Goal: Transaction & Acquisition: Book appointment/travel/reservation

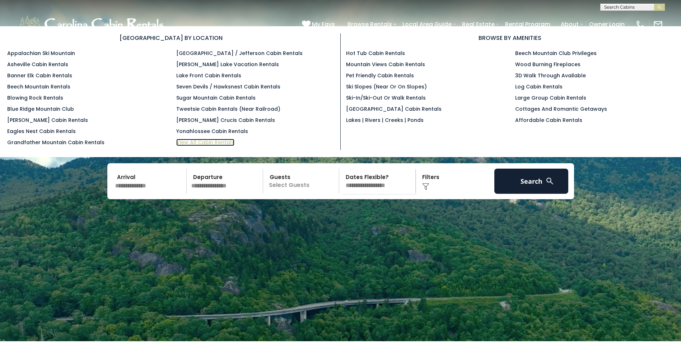
click at [218, 143] on link "View All Cabin Rentals" at bounding box center [205, 142] width 58 height 7
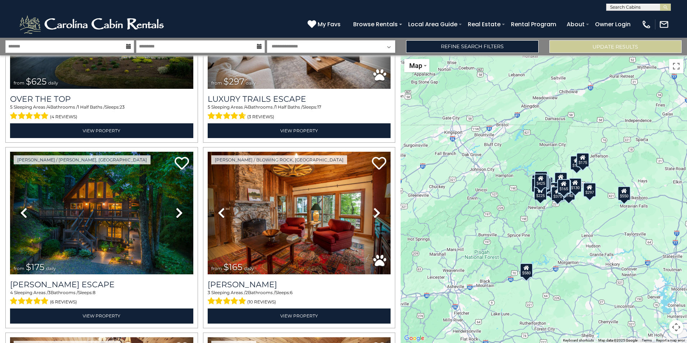
scroll to position [147, 0]
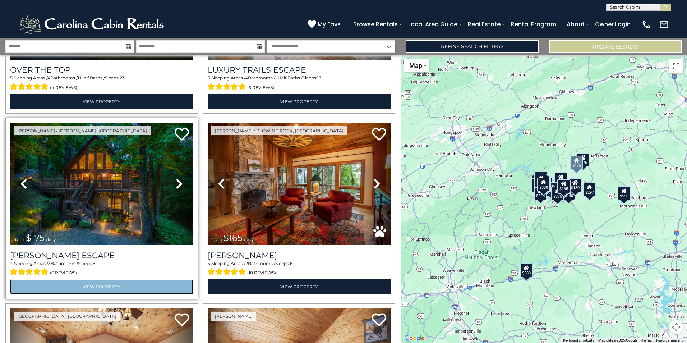
click at [105, 282] on link "View Property" at bounding box center [101, 286] width 183 height 15
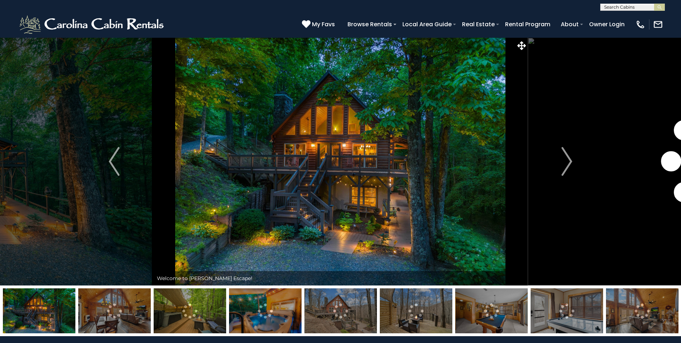
click at [124, 324] on img at bounding box center [114, 310] width 73 height 45
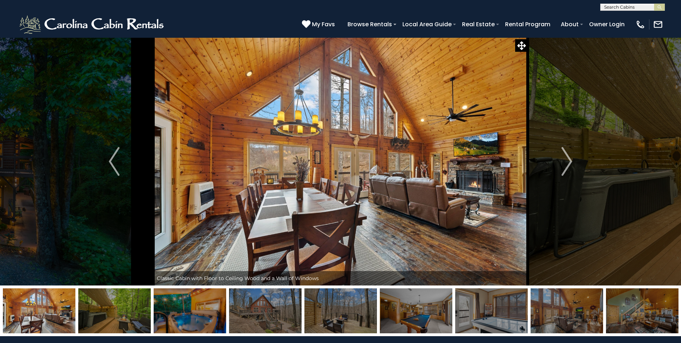
click at [124, 324] on img at bounding box center [114, 310] width 73 height 45
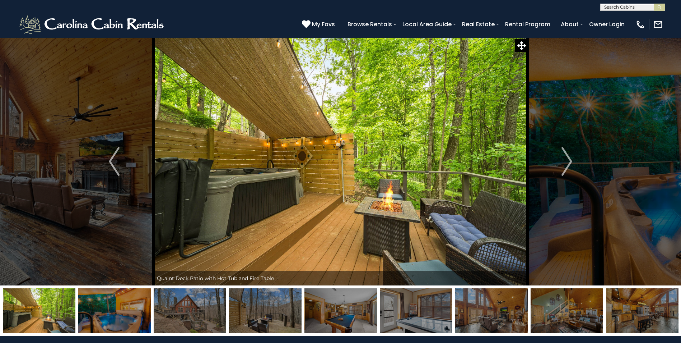
click at [127, 324] on img at bounding box center [114, 310] width 73 height 45
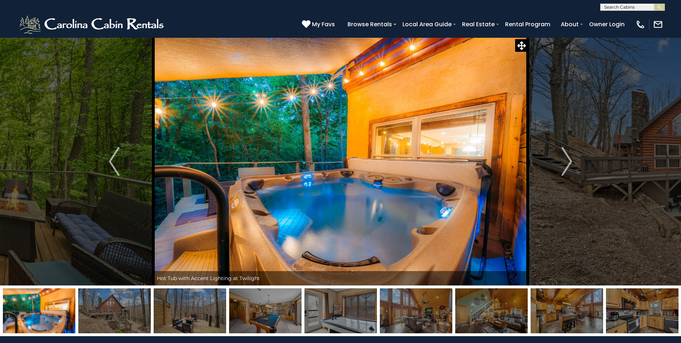
click at [127, 324] on img at bounding box center [114, 310] width 73 height 45
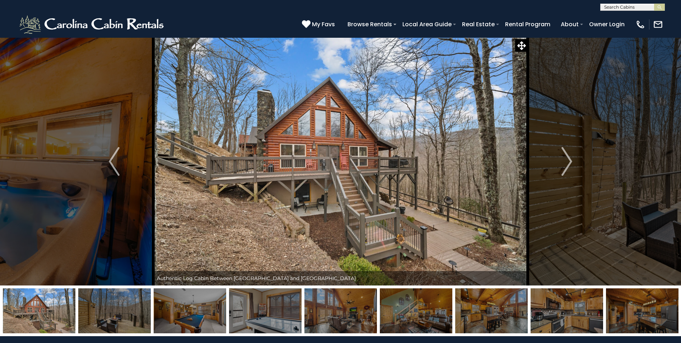
click at [127, 324] on img at bounding box center [114, 310] width 73 height 45
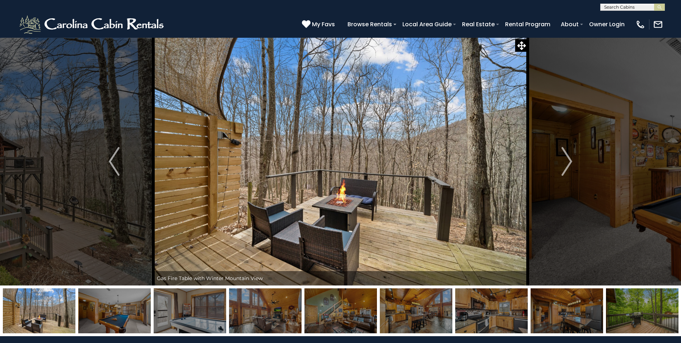
click at [127, 324] on img at bounding box center [114, 310] width 73 height 45
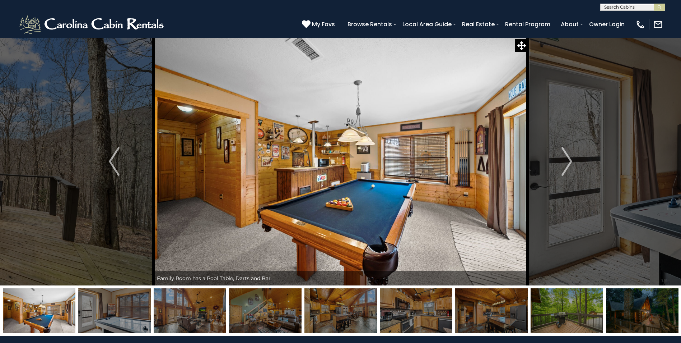
click at [127, 324] on img at bounding box center [114, 310] width 73 height 45
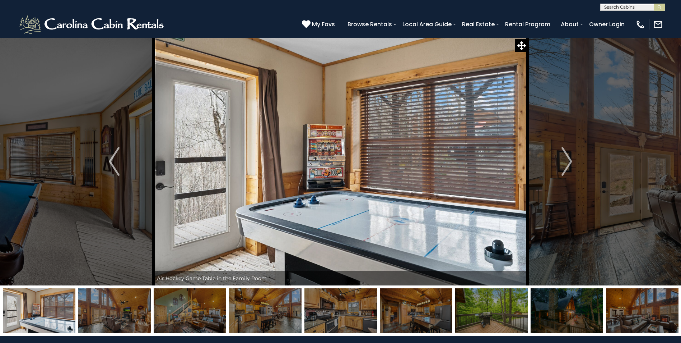
click at [127, 324] on img at bounding box center [114, 310] width 73 height 45
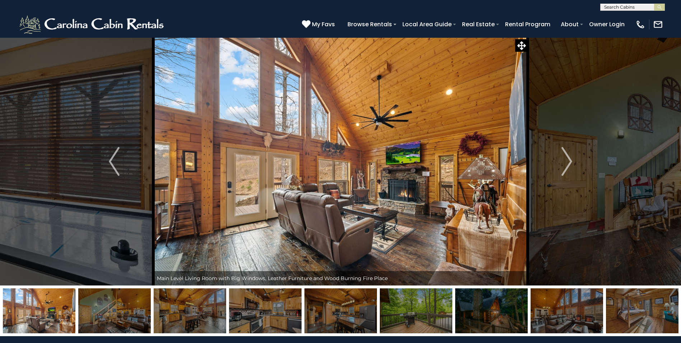
click at [127, 324] on img at bounding box center [114, 310] width 73 height 45
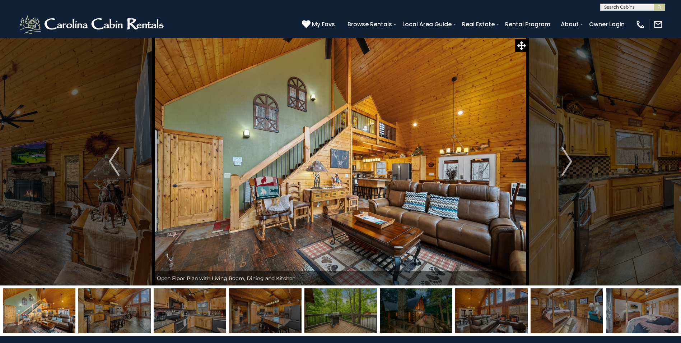
click at [127, 324] on img at bounding box center [114, 310] width 73 height 45
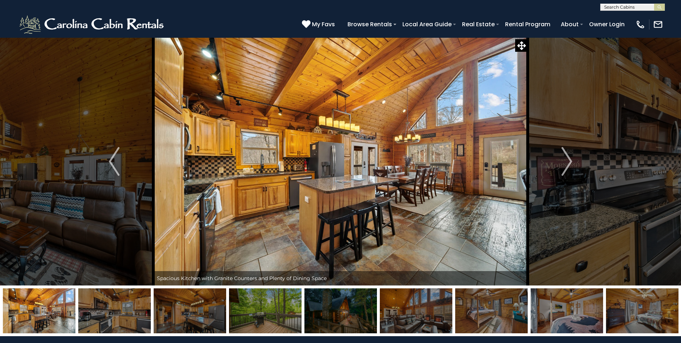
click at [127, 324] on img at bounding box center [114, 310] width 73 height 45
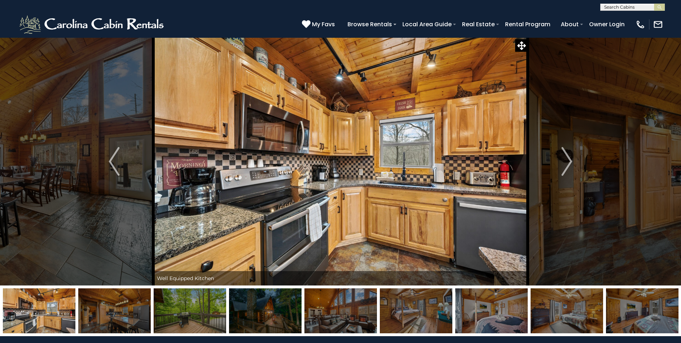
click at [127, 324] on img at bounding box center [114, 310] width 73 height 45
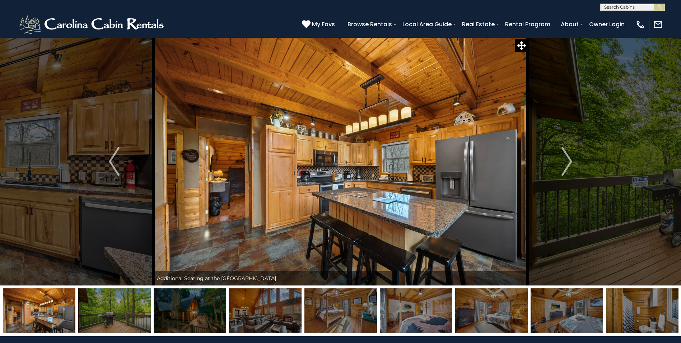
click at [127, 324] on img at bounding box center [114, 310] width 73 height 45
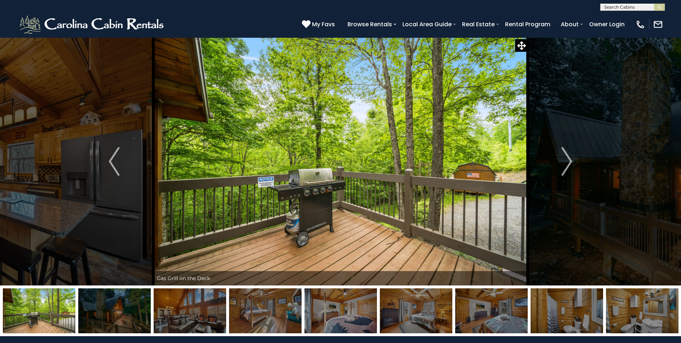
click at [127, 324] on img at bounding box center [114, 310] width 73 height 45
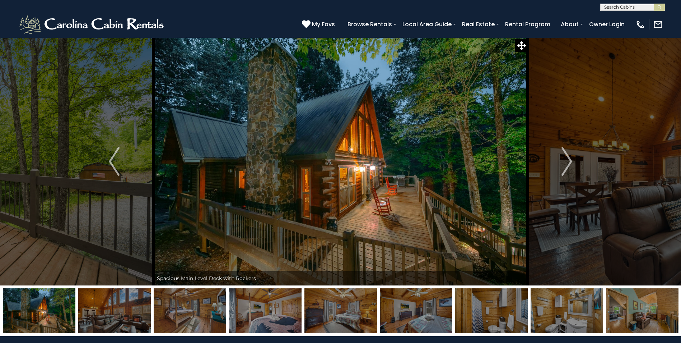
click at [127, 324] on img at bounding box center [114, 310] width 73 height 45
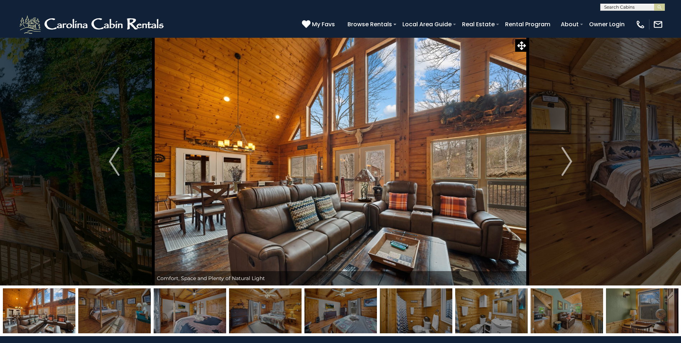
click at [127, 324] on img at bounding box center [114, 310] width 73 height 45
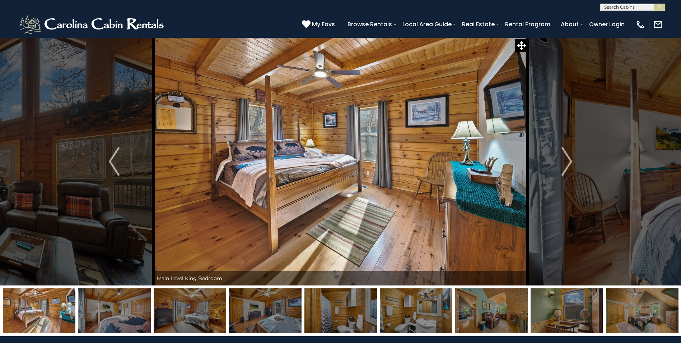
click at [127, 324] on img at bounding box center [114, 310] width 73 height 45
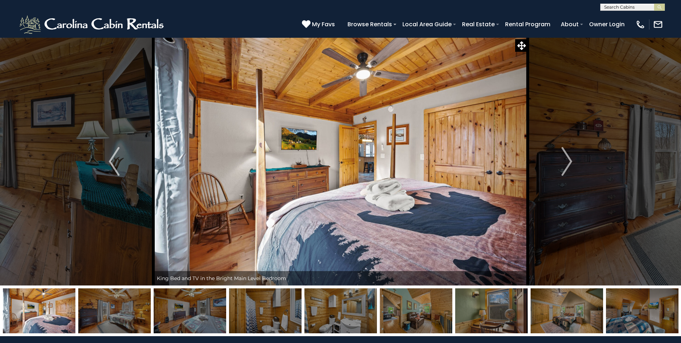
click at [136, 320] on img at bounding box center [114, 310] width 73 height 45
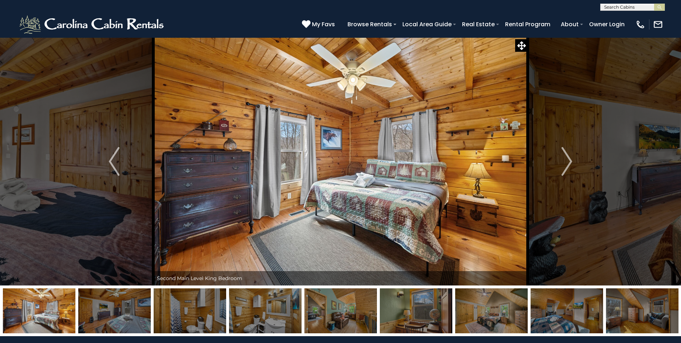
click at [136, 320] on img at bounding box center [114, 310] width 73 height 45
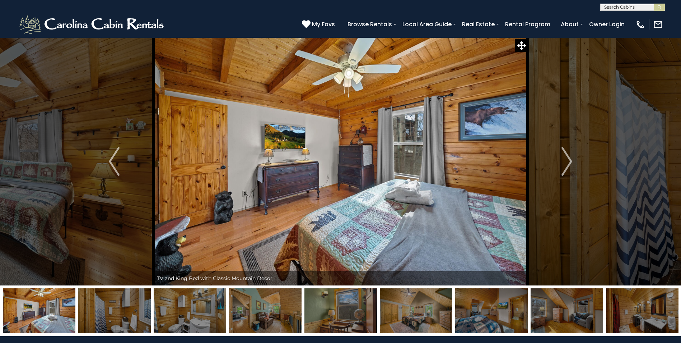
click at [136, 320] on img at bounding box center [114, 310] width 73 height 45
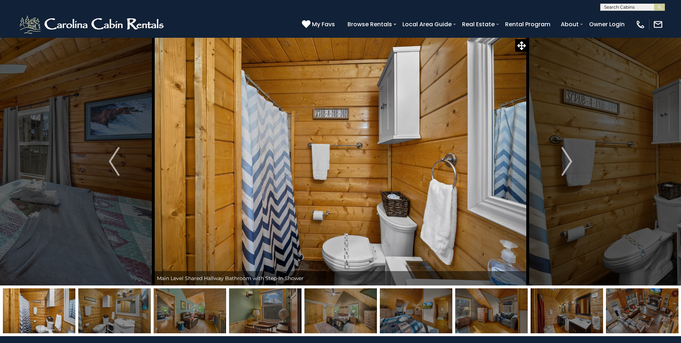
click at [136, 320] on img at bounding box center [114, 310] width 73 height 45
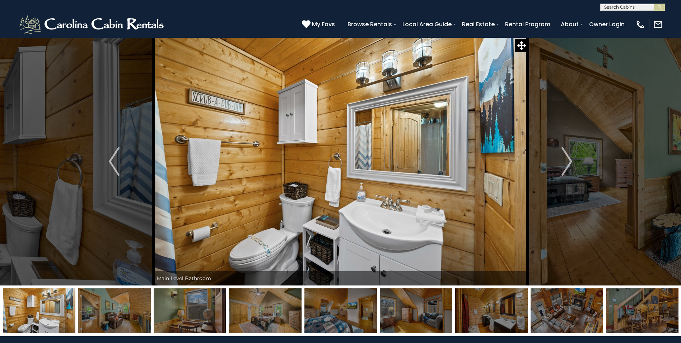
click at [136, 320] on img at bounding box center [114, 310] width 73 height 45
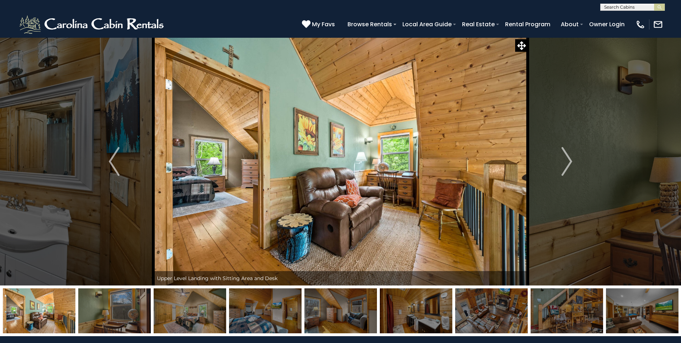
click at [136, 320] on img at bounding box center [114, 310] width 73 height 45
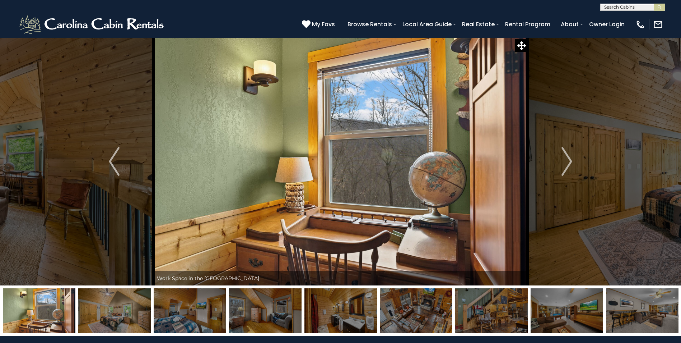
click at [136, 320] on img at bounding box center [114, 310] width 73 height 45
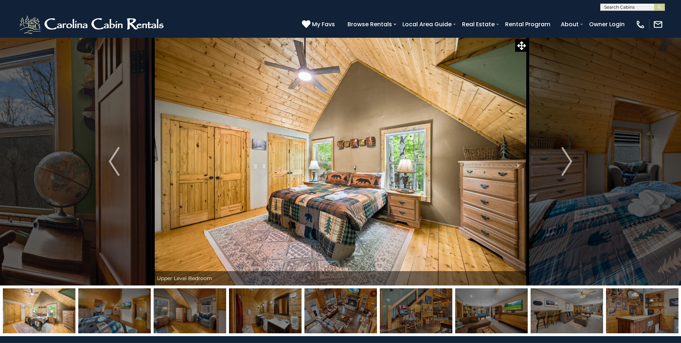
click at [136, 320] on img at bounding box center [114, 310] width 73 height 45
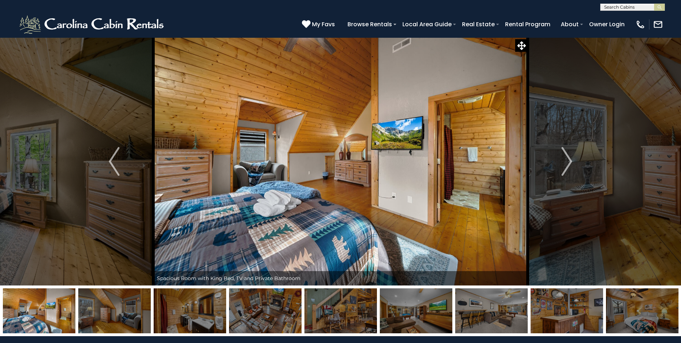
click at [136, 320] on img at bounding box center [114, 310] width 73 height 45
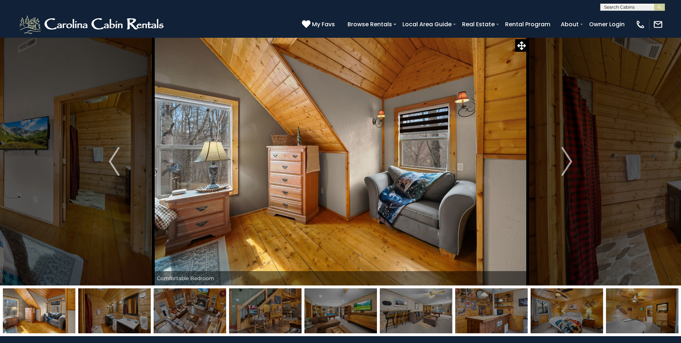
click at [136, 320] on img at bounding box center [114, 310] width 73 height 45
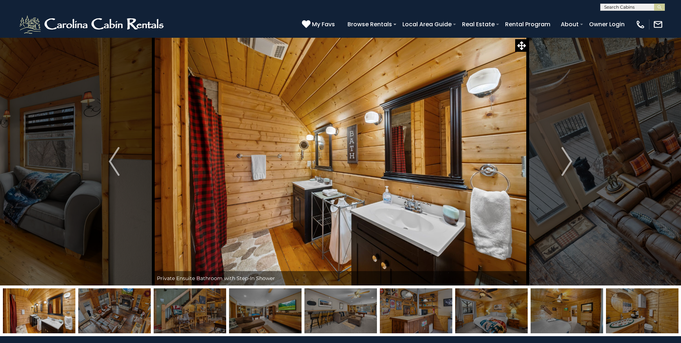
click at [136, 320] on img at bounding box center [114, 310] width 73 height 45
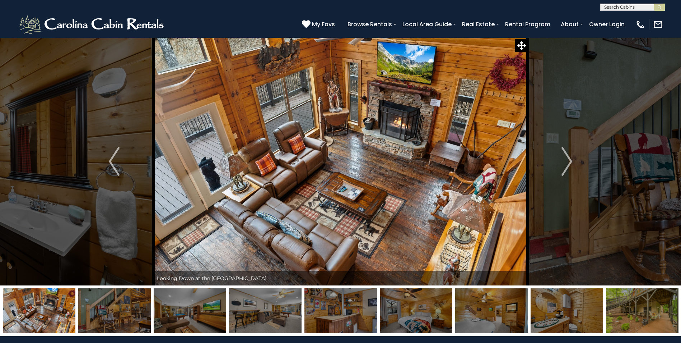
click at [136, 320] on img at bounding box center [114, 310] width 73 height 45
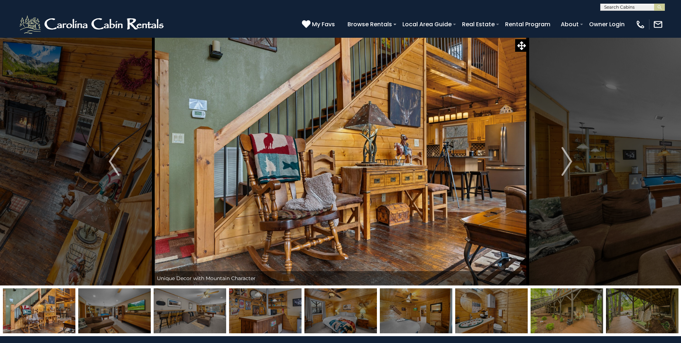
click at [136, 320] on img at bounding box center [114, 310] width 73 height 45
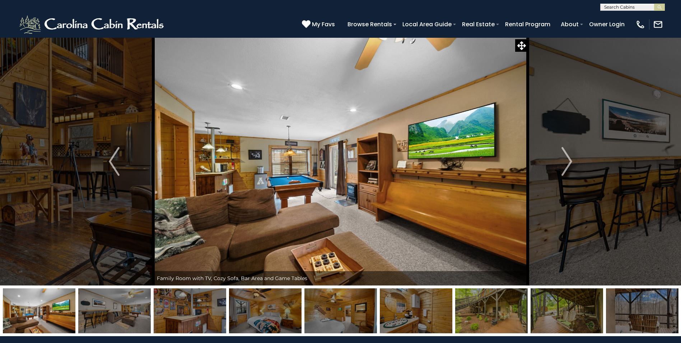
click at [136, 320] on img at bounding box center [114, 310] width 73 height 45
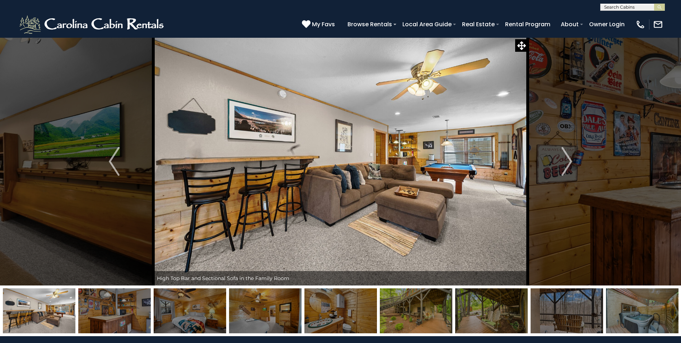
click at [136, 320] on img at bounding box center [114, 310] width 73 height 45
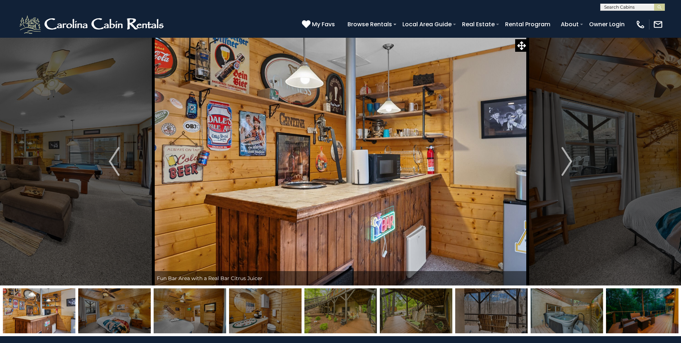
click at [136, 320] on img at bounding box center [114, 310] width 73 height 45
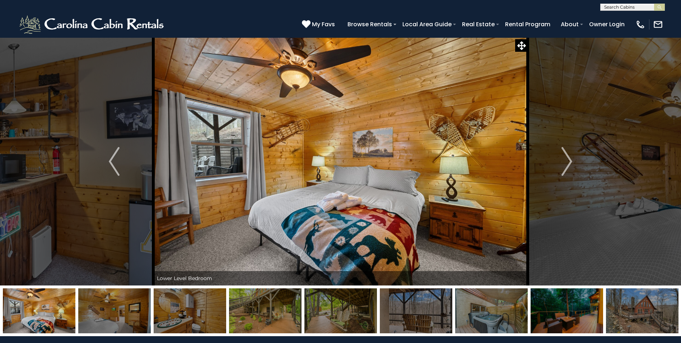
click at [136, 320] on img at bounding box center [114, 310] width 73 height 45
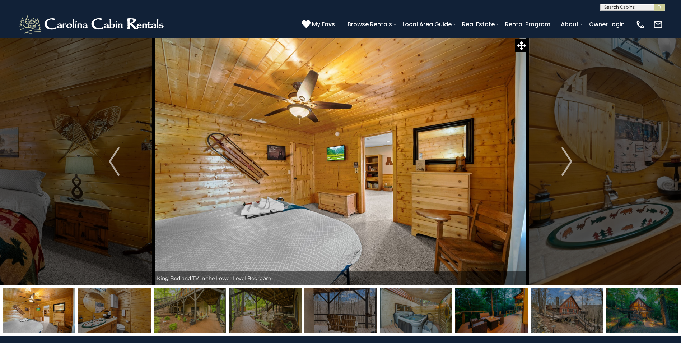
click at [136, 320] on img at bounding box center [114, 310] width 73 height 45
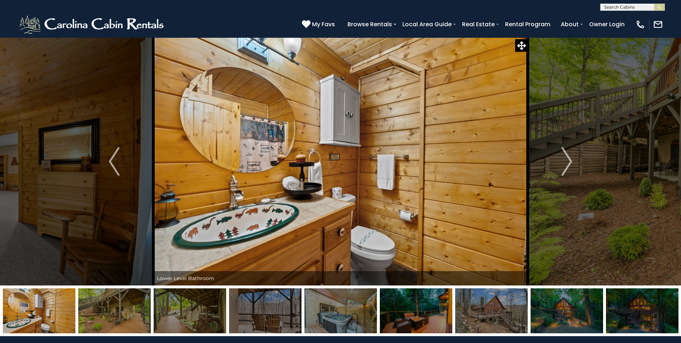
click at [136, 320] on img at bounding box center [114, 310] width 73 height 45
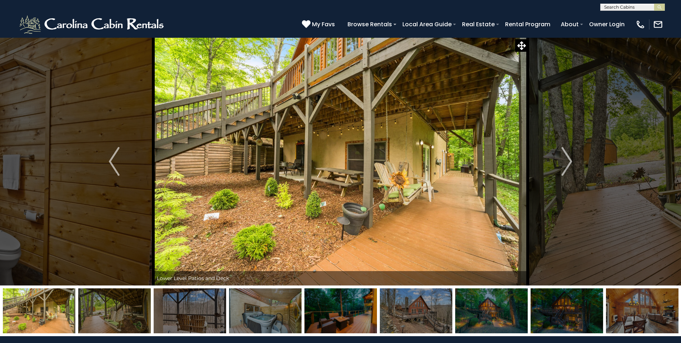
click at [136, 320] on img at bounding box center [114, 310] width 73 height 45
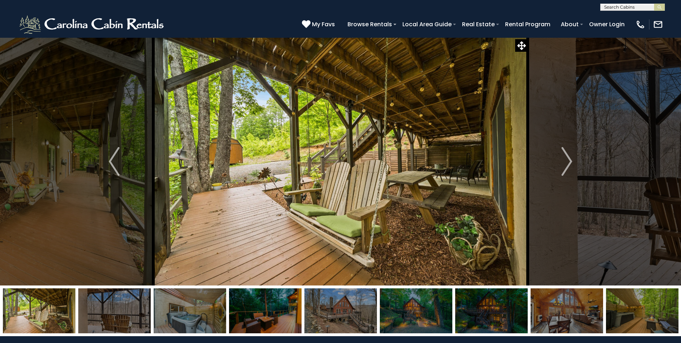
click at [136, 320] on img at bounding box center [114, 310] width 73 height 45
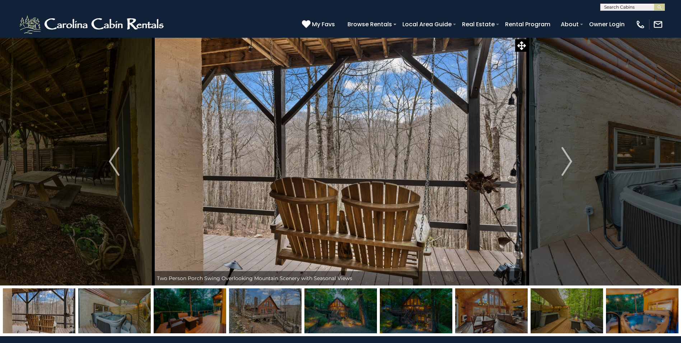
click at [136, 320] on img at bounding box center [114, 310] width 73 height 45
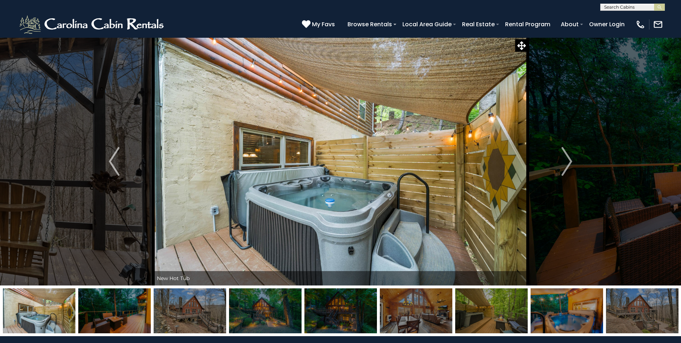
click at [136, 320] on img at bounding box center [114, 310] width 73 height 45
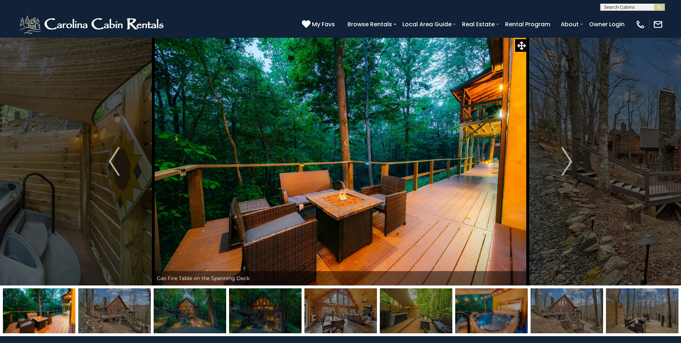
click at [136, 320] on img at bounding box center [114, 310] width 73 height 45
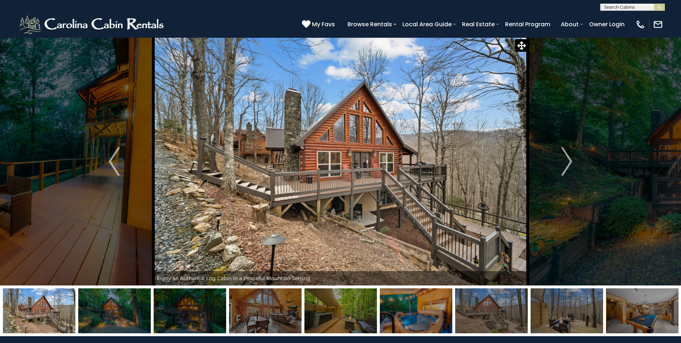
click at [136, 320] on img at bounding box center [114, 310] width 73 height 45
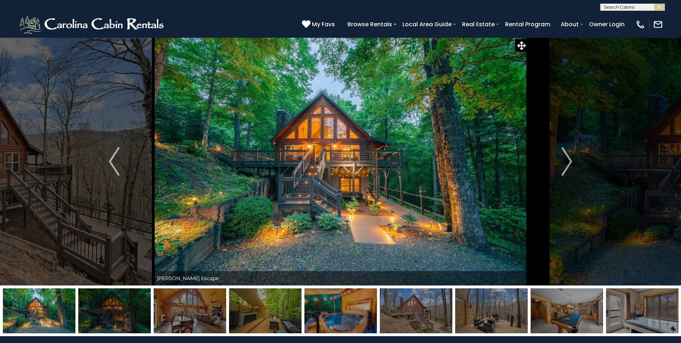
click at [136, 320] on img at bounding box center [114, 310] width 73 height 45
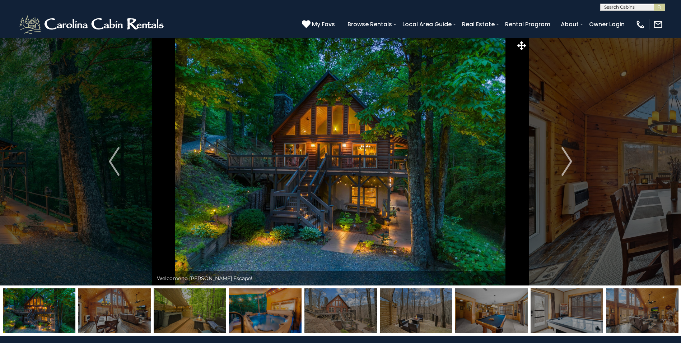
click at [136, 320] on img at bounding box center [114, 310] width 73 height 45
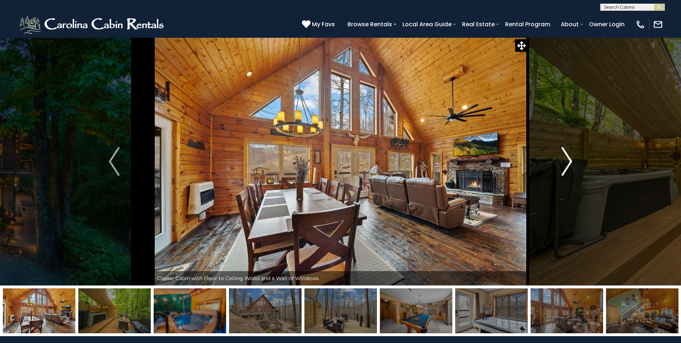
click at [562, 159] on img "Next" at bounding box center [567, 161] width 11 height 29
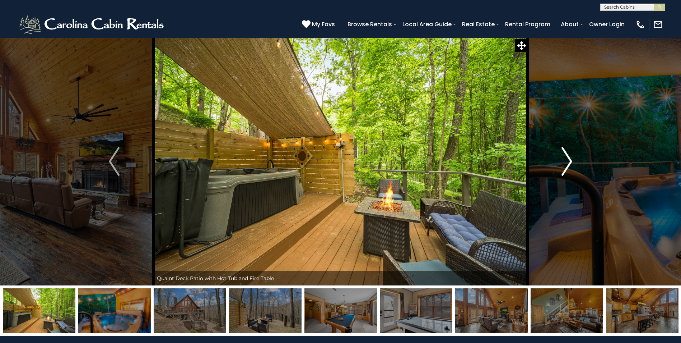
click at [562, 159] on img "Next" at bounding box center [567, 161] width 11 height 29
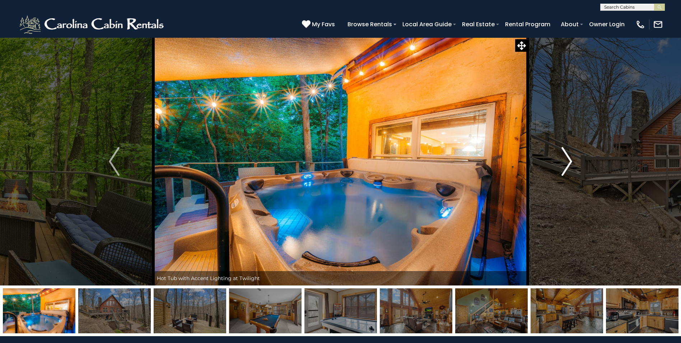
click at [562, 159] on img "Next" at bounding box center [567, 161] width 11 height 29
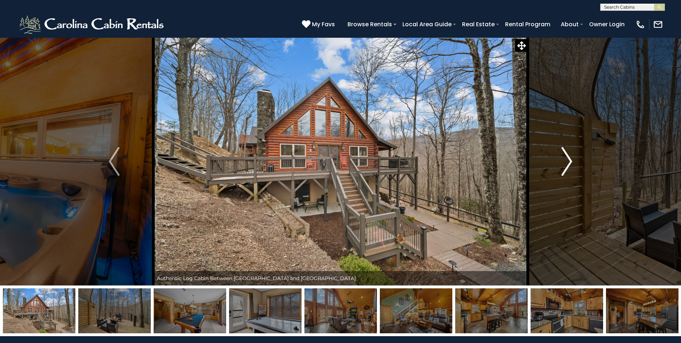
click at [568, 171] on img "Next" at bounding box center [567, 161] width 11 height 29
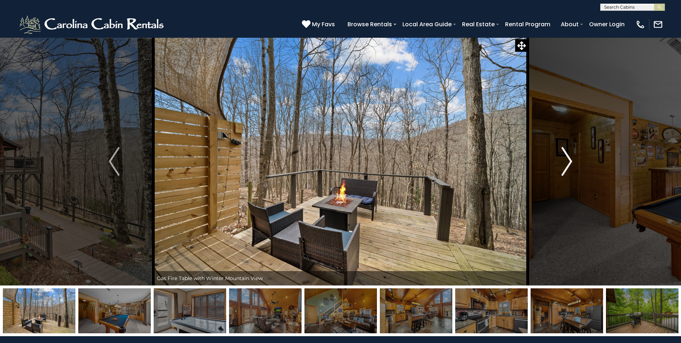
click at [568, 171] on img "Next" at bounding box center [567, 161] width 11 height 29
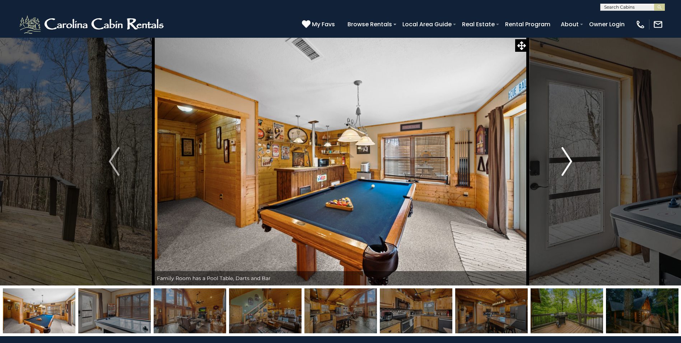
click at [568, 171] on img "Next" at bounding box center [567, 161] width 11 height 29
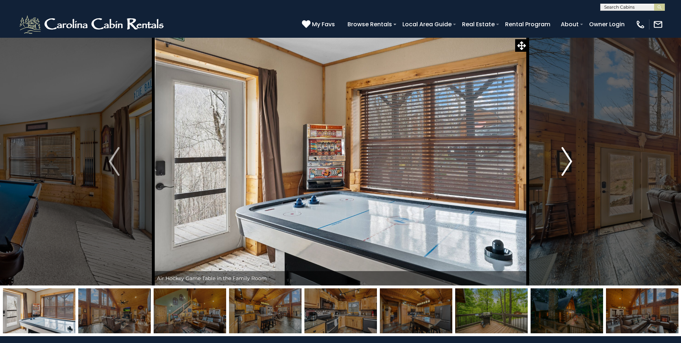
click at [568, 171] on img "Next" at bounding box center [567, 161] width 11 height 29
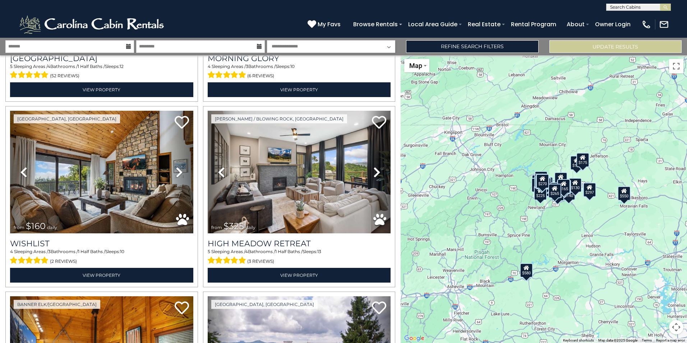
scroll to position [1470, 0]
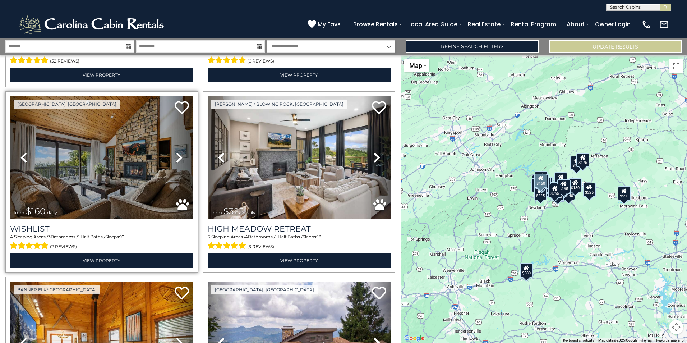
click at [177, 152] on icon at bounding box center [179, 157] width 7 height 11
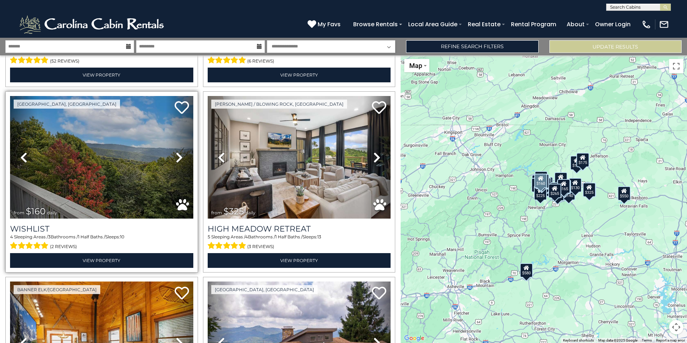
click at [177, 152] on icon at bounding box center [179, 157] width 7 height 11
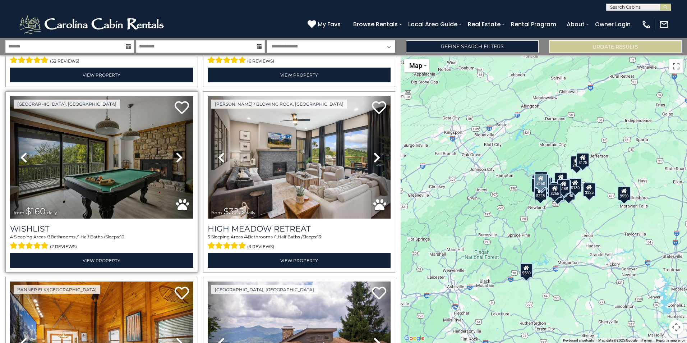
click at [177, 152] on icon at bounding box center [179, 157] width 7 height 11
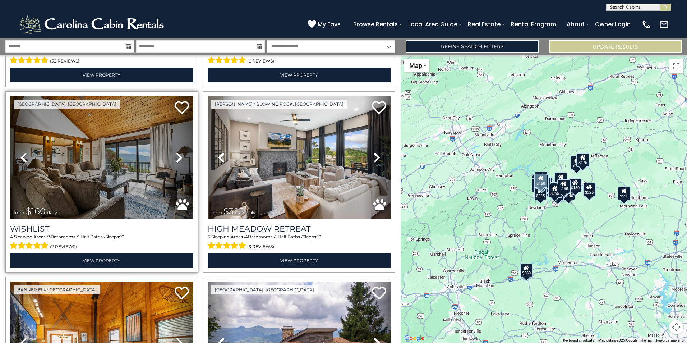
click at [177, 152] on icon at bounding box center [179, 157] width 7 height 11
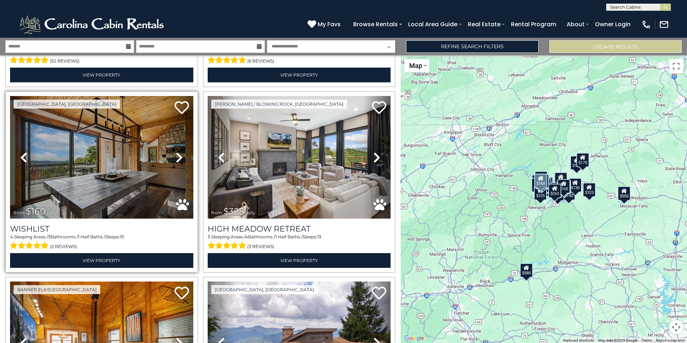
click at [177, 152] on icon at bounding box center [179, 157] width 7 height 11
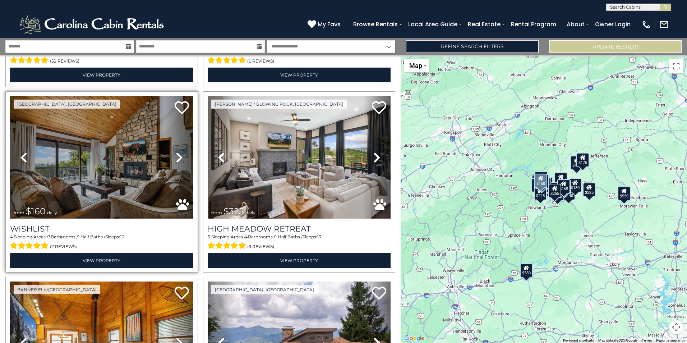
click at [177, 152] on icon at bounding box center [179, 157] width 7 height 11
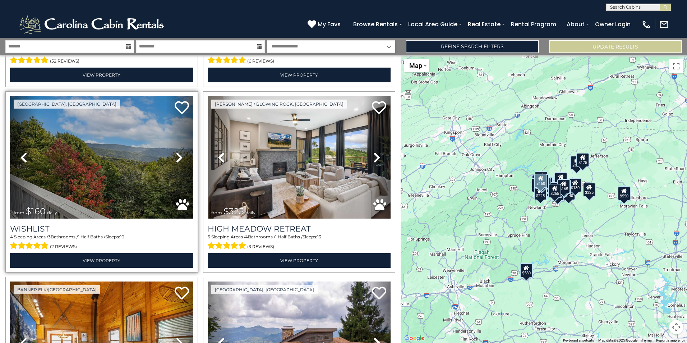
click at [177, 152] on icon at bounding box center [179, 157] width 7 height 11
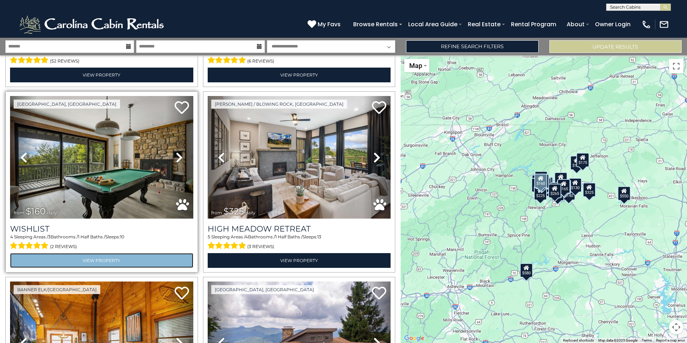
click at [148, 253] on link "View Property" at bounding box center [101, 260] width 183 height 15
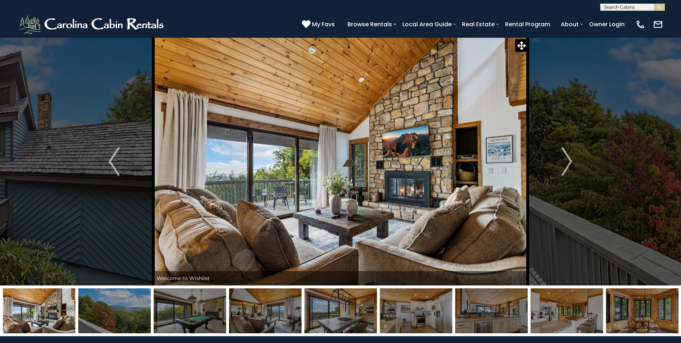
click at [414, 311] on img at bounding box center [416, 310] width 73 height 45
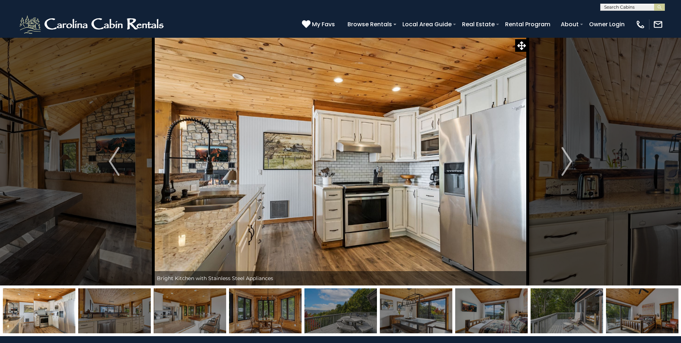
click at [139, 326] on img at bounding box center [114, 310] width 73 height 45
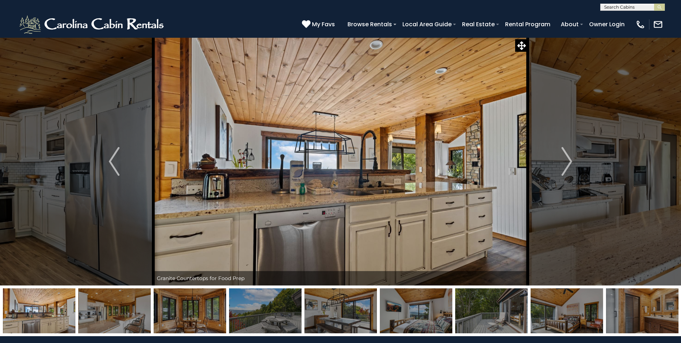
click at [110, 324] on img at bounding box center [114, 310] width 73 height 45
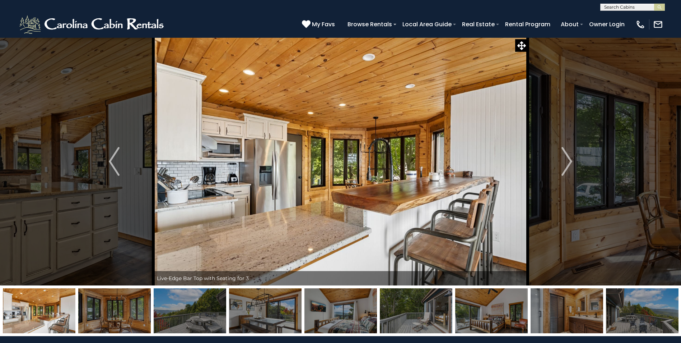
click at [125, 325] on img at bounding box center [114, 310] width 73 height 45
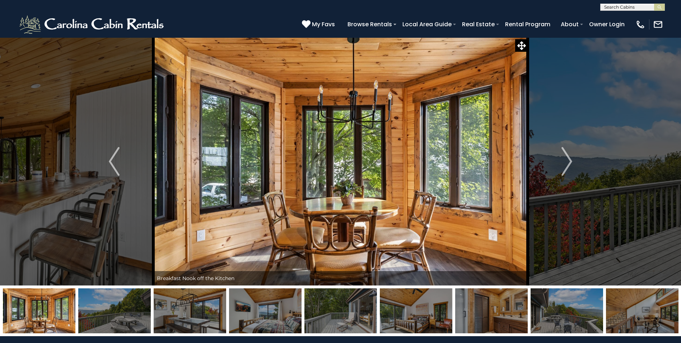
click at [125, 325] on img at bounding box center [114, 310] width 73 height 45
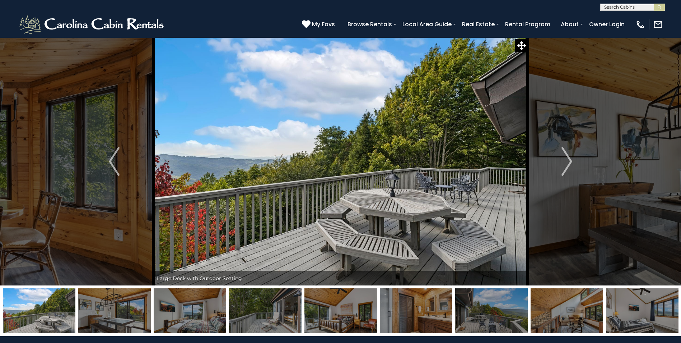
click at [125, 325] on img at bounding box center [114, 310] width 73 height 45
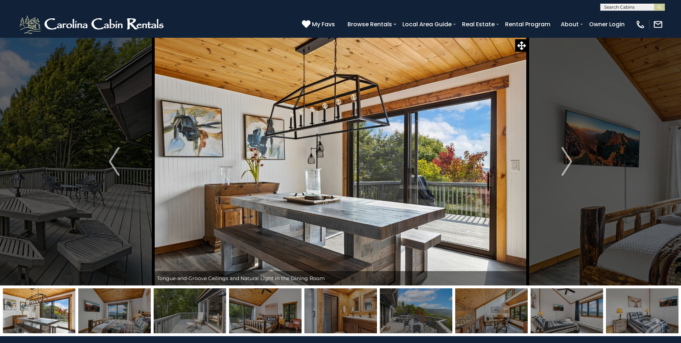
click at [125, 325] on img at bounding box center [114, 310] width 73 height 45
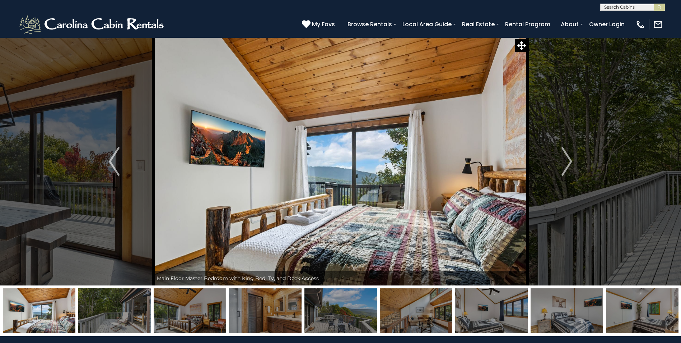
click at [125, 325] on img at bounding box center [114, 310] width 73 height 45
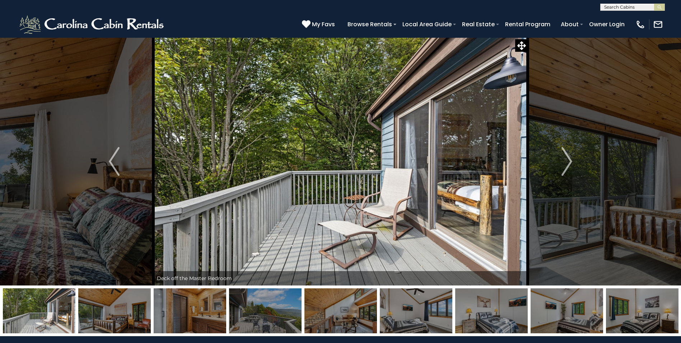
click at [125, 325] on img at bounding box center [114, 310] width 73 height 45
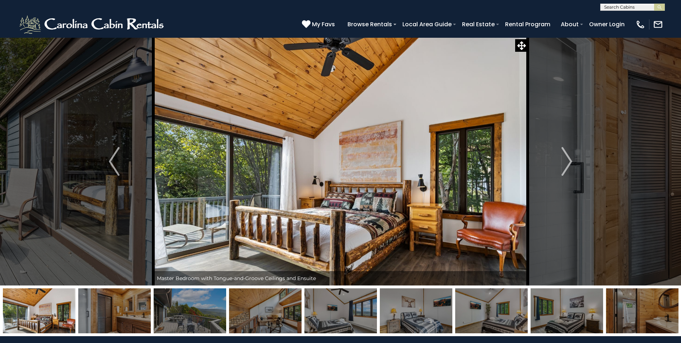
click at [125, 325] on img at bounding box center [114, 310] width 73 height 45
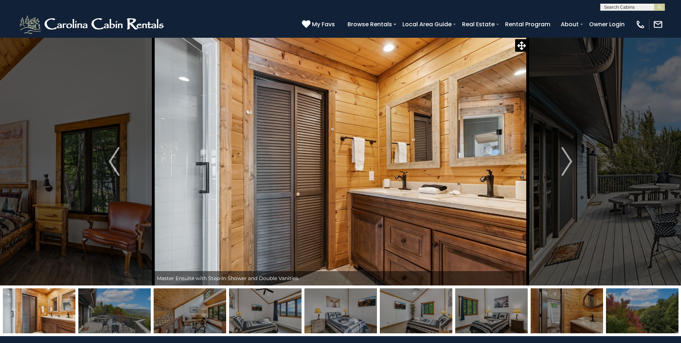
click at [125, 325] on img at bounding box center [114, 310] width 73 height 45
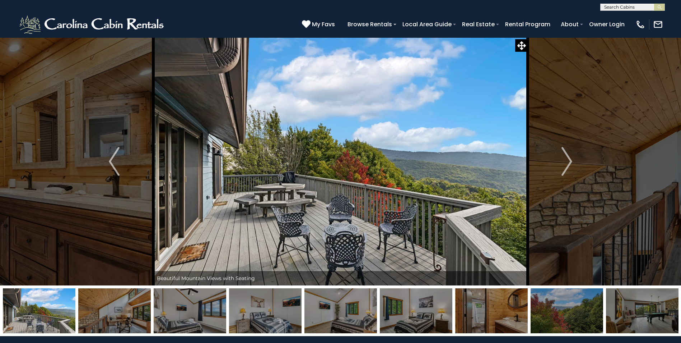
click at [125, 325] on img at bounding box center [114, 310] width 73 height 45
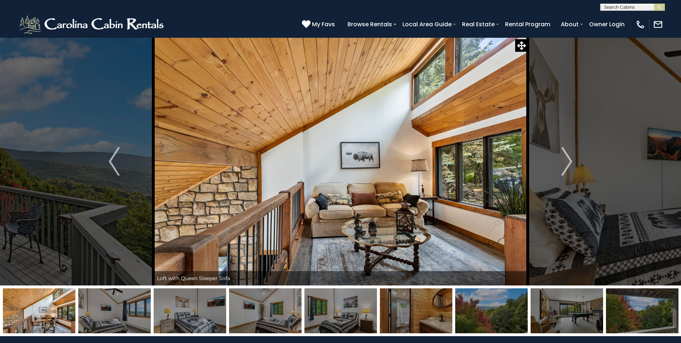
click at [125, 325] on img at bounding box center [114, 310] width 73 height 45
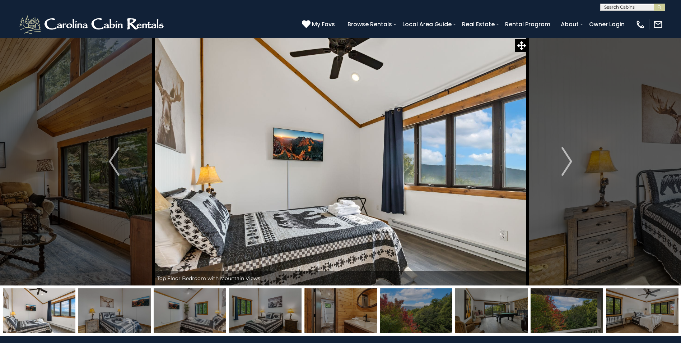
click at [125, 325] on img at bounding box center [114, 310] width 73 height 45
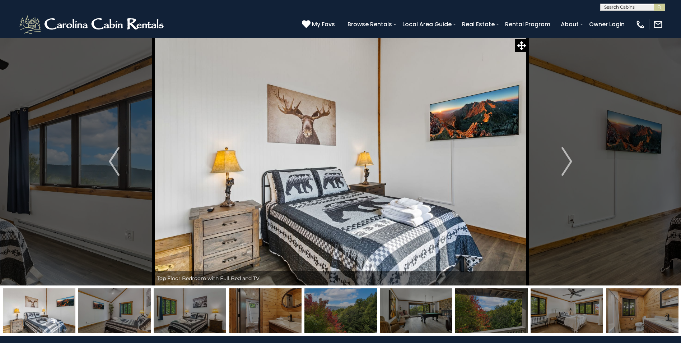
click at [125, 325] on img at bounding box center [114, 310] width 73 height 45
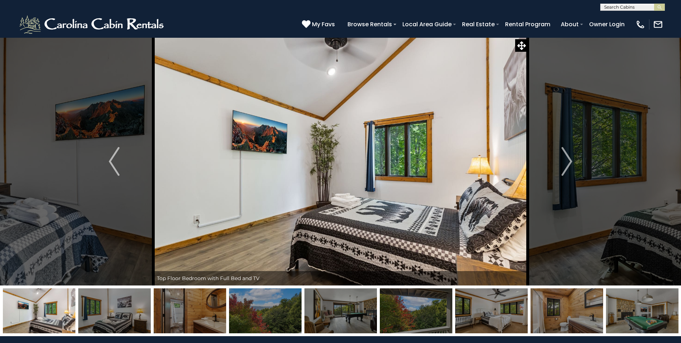
click at [125, 325] on img at bounding box center [114, 310] width 73 height 45
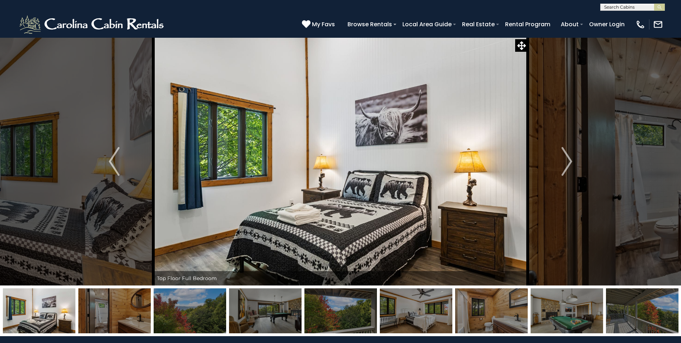
click at [125, 325] on img at bounding box center [114, 310] width 73 height 45
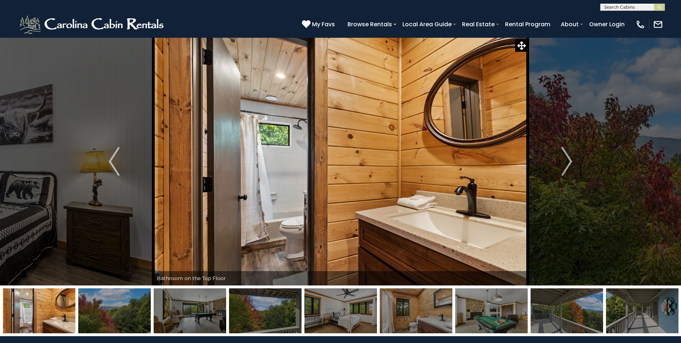
click at [125, 325] on img at bounding box center [114, 310] width 73 height 45
